Goal: Information Seeking & Learning: Learn about a topic

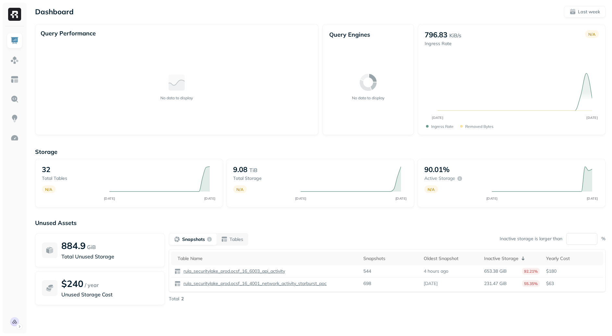
click at [5, 58] on div at bounding box center [15, 179] width 24 height 307
click at [7, 58] on link at bounding box center [15, 60] width 16 height 16
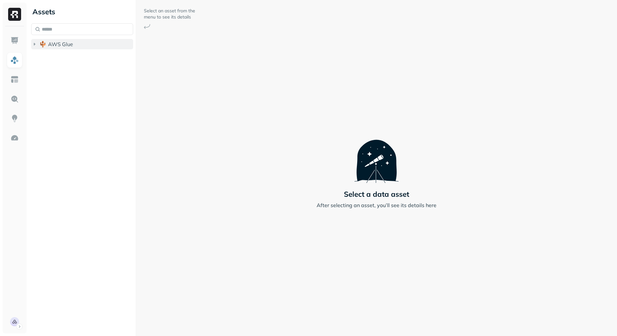
click at [86, 46] on button "AWS Glue" at bounding box center [82, 44] width 102 height 10
click at [90, 63] on ul "rula_securitylake_prod" at bounding box center [83, 57] width 99 height 13
click at [92, 59] on span "rula_securitylake_prod" at bounding box center [82, 56] width 55 height 6
click at [84, 70] on button "Tables ( 32 )" at bounding box center [89, 69] width 90 height 10
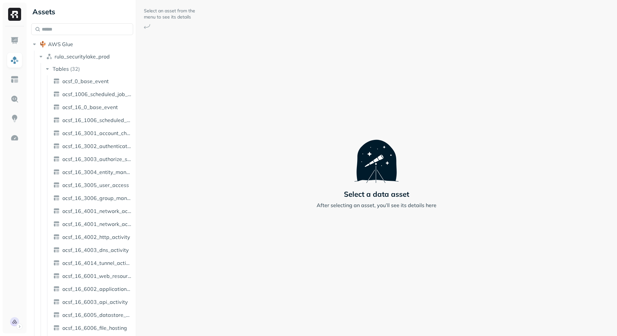
scroll to position [159, 0]
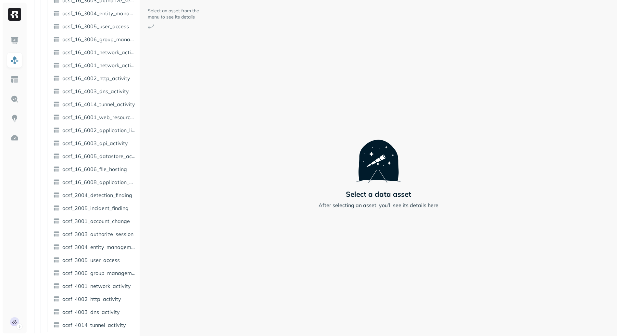
click at [191, 202] on div "Assets AWS Glue rula_securitylake_prod Tables ( 32 ) ocsf_0_base_event ocsf_100…" at bounding box center [323, 168] width 588 height 336
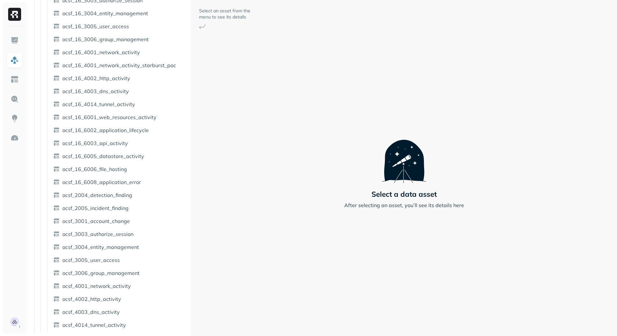
click at [131, 319] on ul "ocsf_0_base_event ocsf_1006_scheduled_job_activity ocsf_16_0_base_event ocsf_16…" at bounding box center [118, 124] width 142 height 415
click at [130, 323] on link "ocsf_4014_tunnel_activity" at bounding box center [120, 325] width 139 height 10
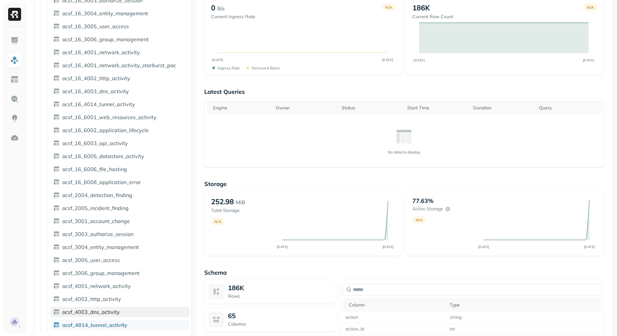
click at [116, 313] on span "ocsf_4003_dns_activity" at bounding box center [90, 312] width 57 height 6
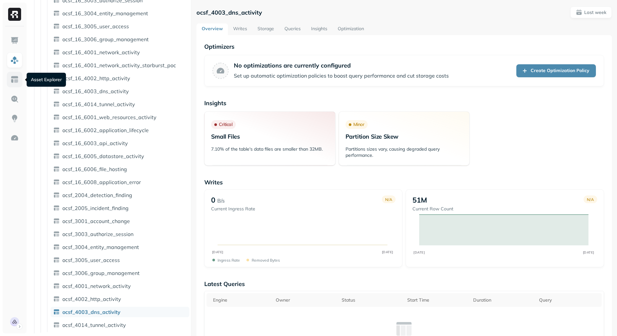
click at [11, 80] on img at bounding box center [14, 79] width 8 height 8
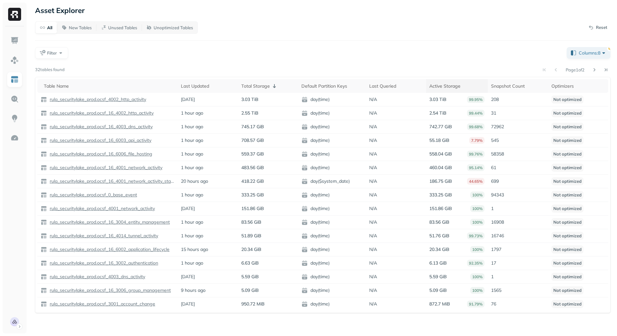
click at [460, 86] on div "Active Storage" at bounding box center [456, 86] width 55 height 6
click at [270, 89] on icon at bounding box center [274, 86] width 8 height 8
click at [500, 236] on p "16746" at bounding box center [518, 236] width 54 height 6
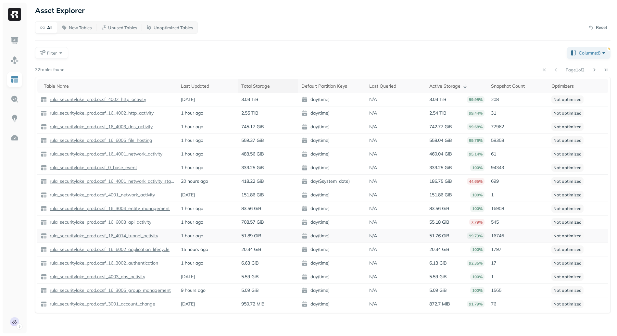
click at [503, 236] on p "16746" at bounding box center [518, 236] width 54 height 6
drag, startPoint x: 420, startPoint y: 183, endPoint x: 464, endPoint y: 181, distance: 43.2
click at [464, 181] on tr "rula_securitylake_prod.ocsf_16_4001_network_activity_starburst_poc 20 hours ago…" at bounding box center [322, 182] width 571 height 14
click at [464, 181] on div "186.75 GiB 44.65%" at bounding box center [456, 181] width 55 height 7
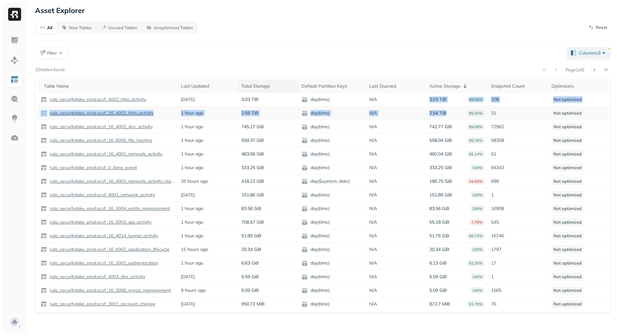
drag, startPoint x: 425, startPoint y: 102, endPoint x: 442, endPoint y: 118, distance: 23.4
click at [442, 118] on tbody "rula_securitylake_prod.ocsf_4002_http_activity 20 days ago 3.03 TiB day(time) N…" at bounding box center [322, 202] width 571 height 218
click at [443, 119] on td "2.54 TiB 99.44%" at bounding box center [457, 113] width 62 height 14
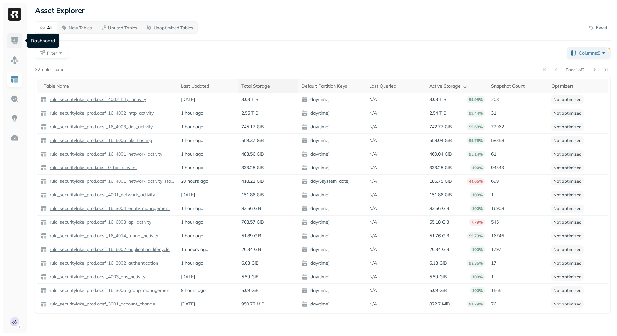
click at [16, 41] on img at bounding box center [14, 40] width 8 height 8
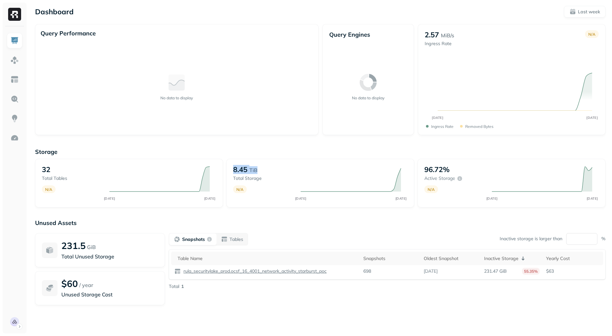
drag, startPoint x: 231, startPoint y: 170, endPoint x: 269, endPoint y: 170, distance: 38.3
click at [269, 170] on div "8.45 TiB Total storage N/A SEP 13 SEP 20" at bounding box center [320, 183] width 188 height 49
click at [269, 170] on div "8.45 TiB" at bounding box center [263, 169] width 61 height 9
